Goal: Information Seeking & Learning: Learn about a topic

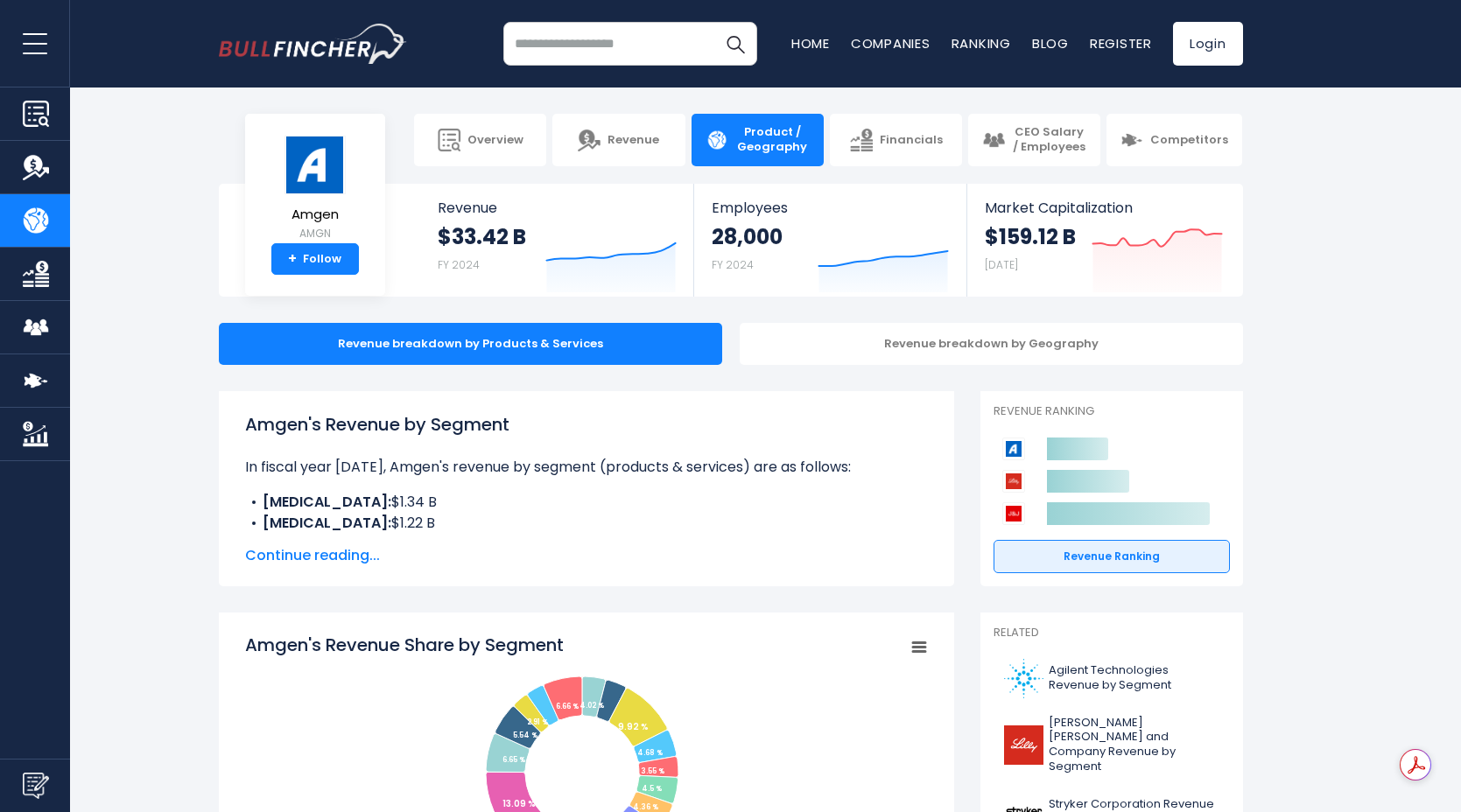
click at [341, 559] on span "Continue reading..." at bounding box center [586, 556] width 683 height 21
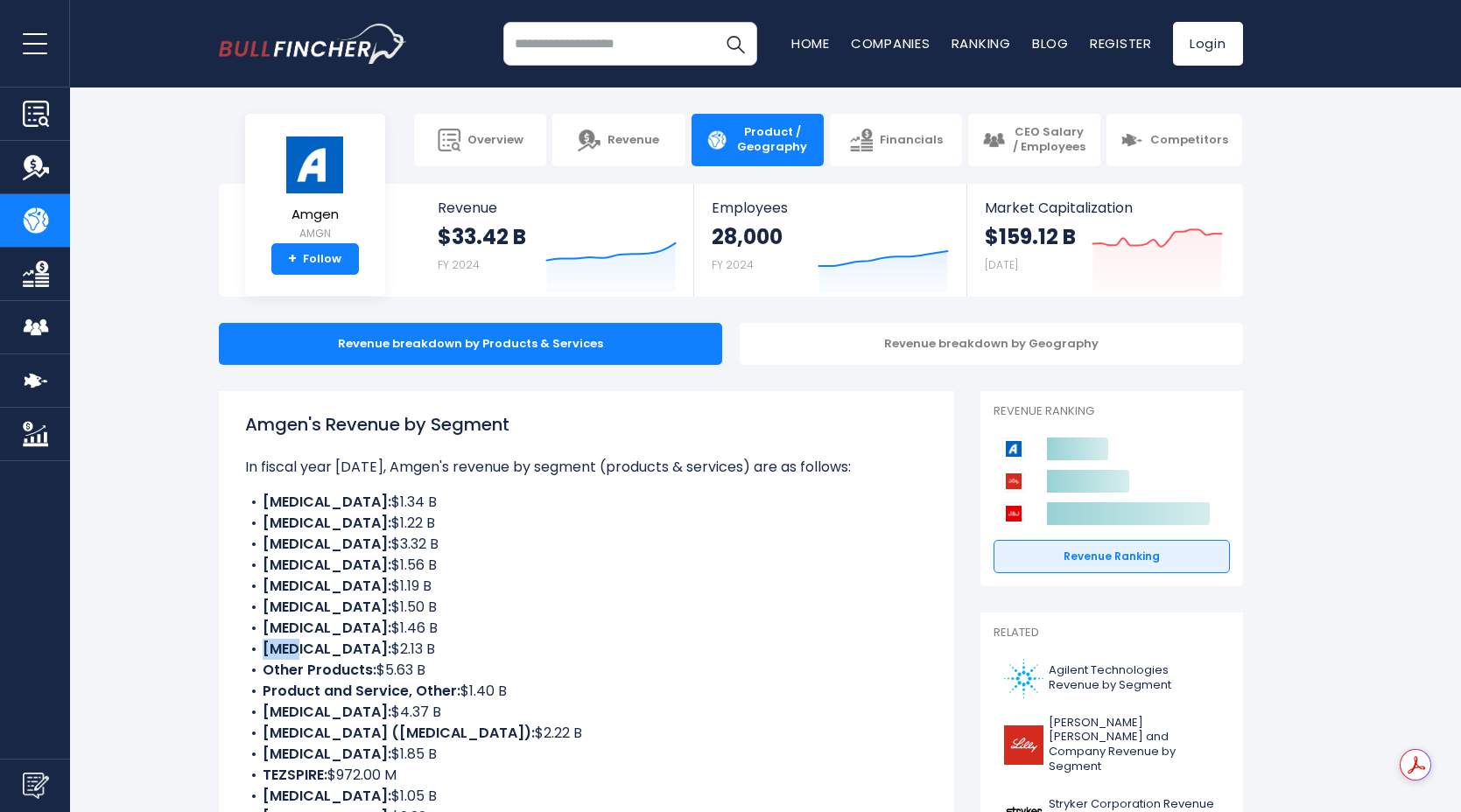
drag, startPoint x: 288, startPoint y: 647, endPoint x: 247, endPoint y: 641, distance: 41.4
click at [247, 641] on li "Otezla: $2.13 B" at bounding box center [586, 650] width 683 height 21
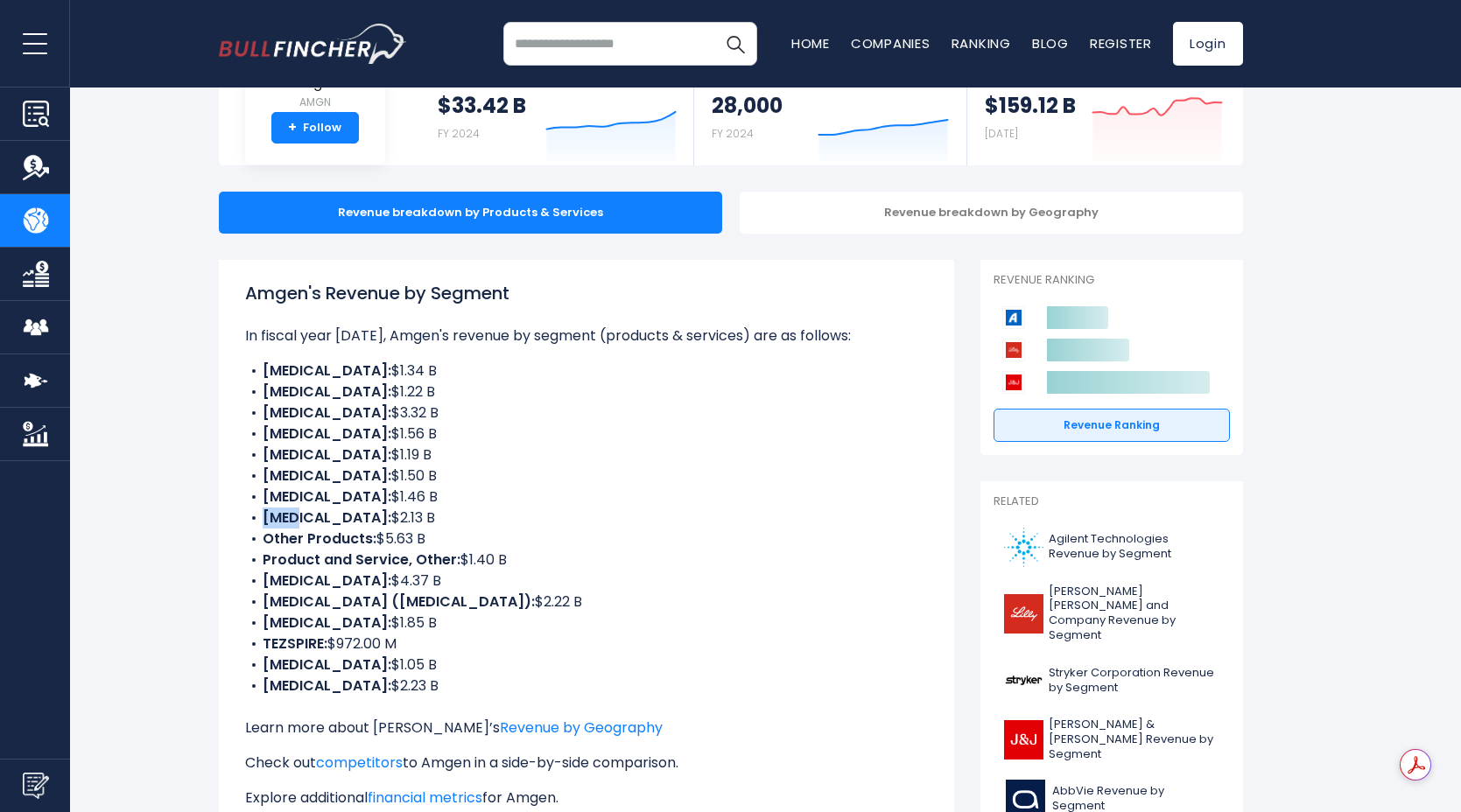
scroll to position [223, 0]
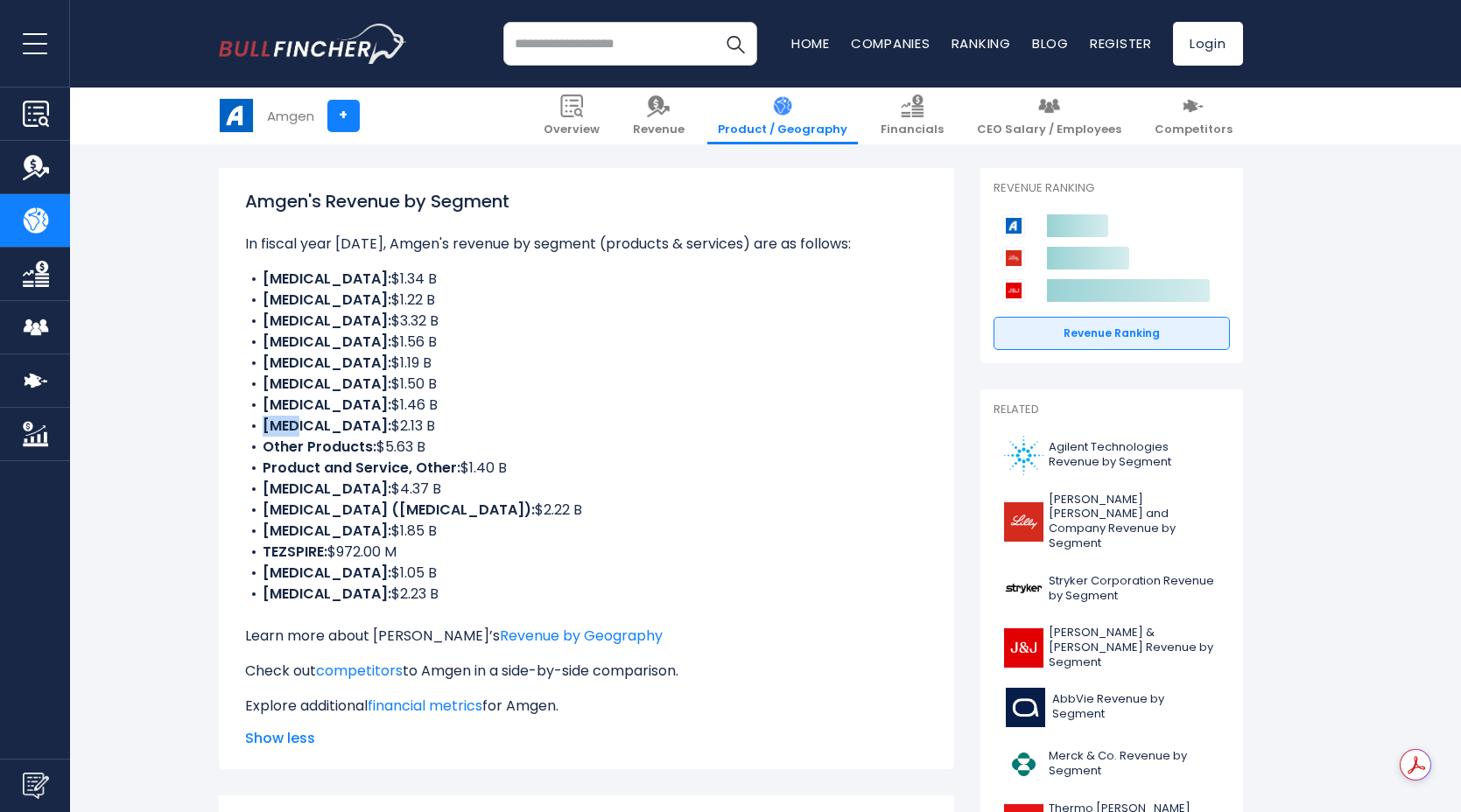
click at [32, 290] on link "Financials" at bounding box center [35, 274] width 70 height 53
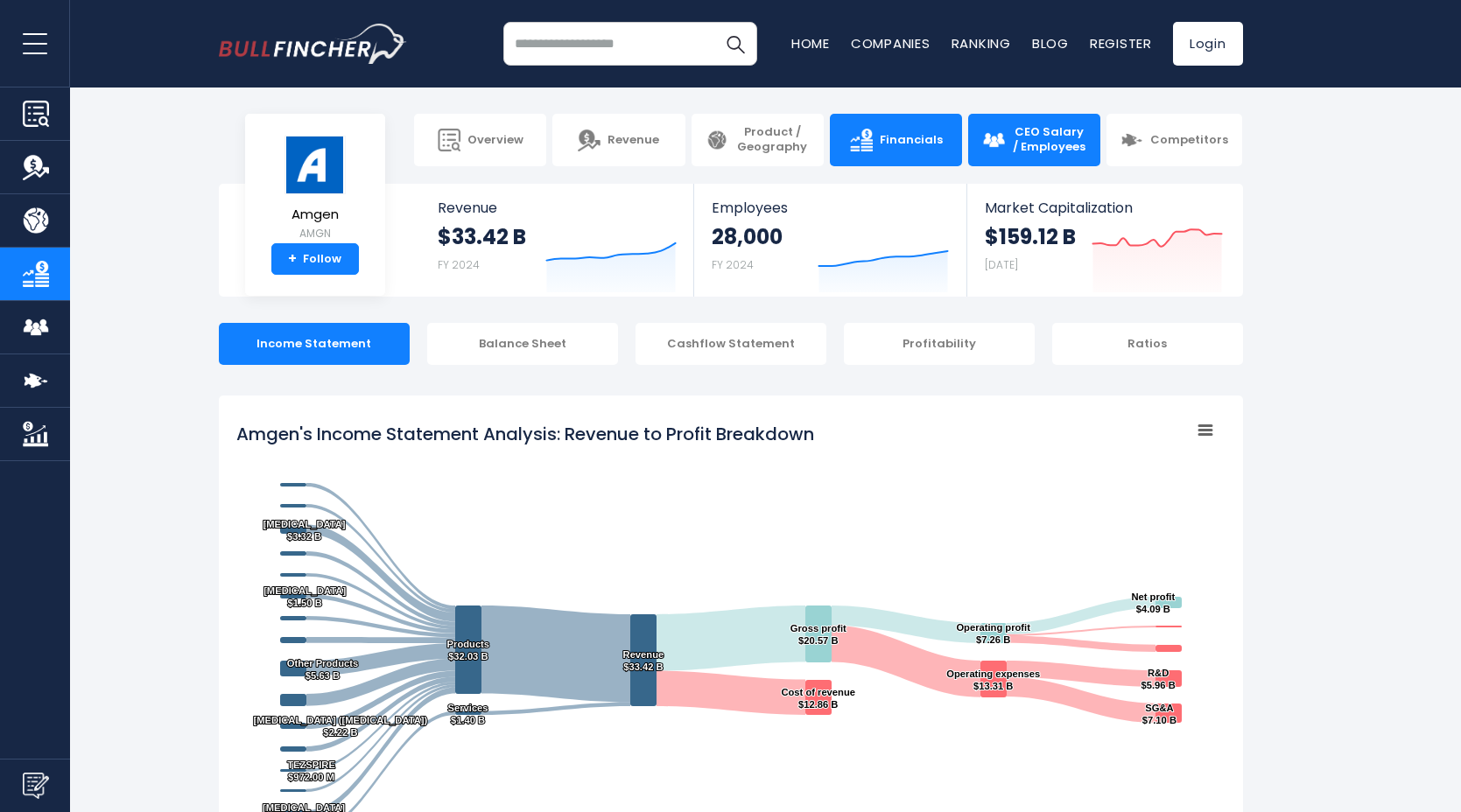
click at [1076, 145] on span "CEO Salary / Employees" at bounding box center [1049, 140] width 74 height 30
